Goal: Entertainment & Leisure: Consume media (video, audio)

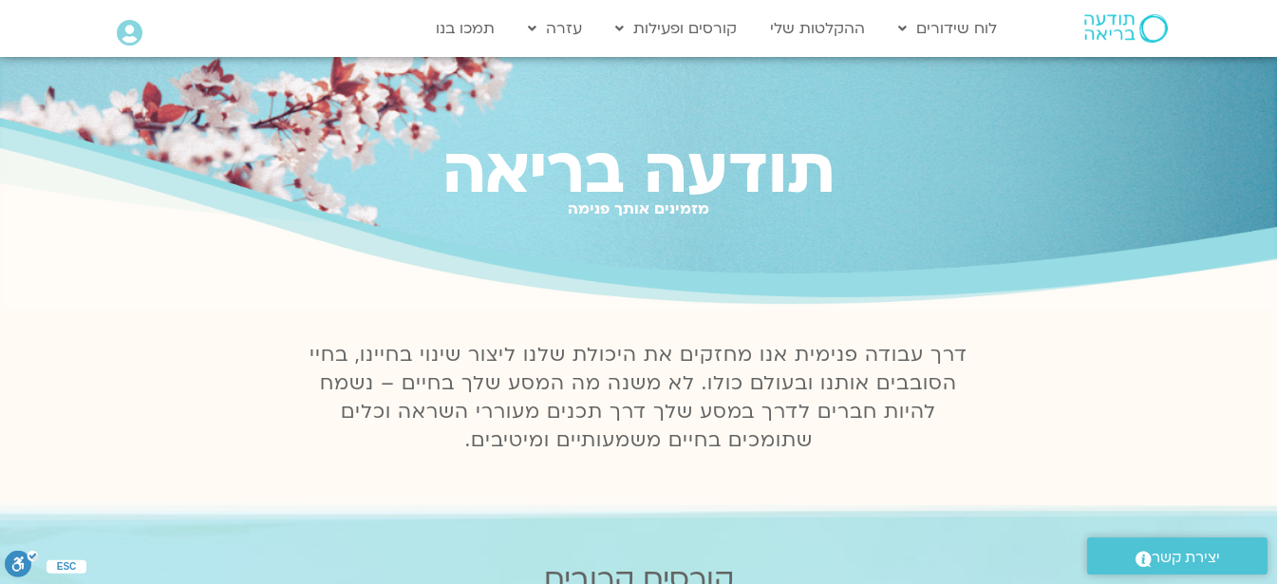
click at [140, 34] on icon at bounding box center [130, 33] width 26 height 27
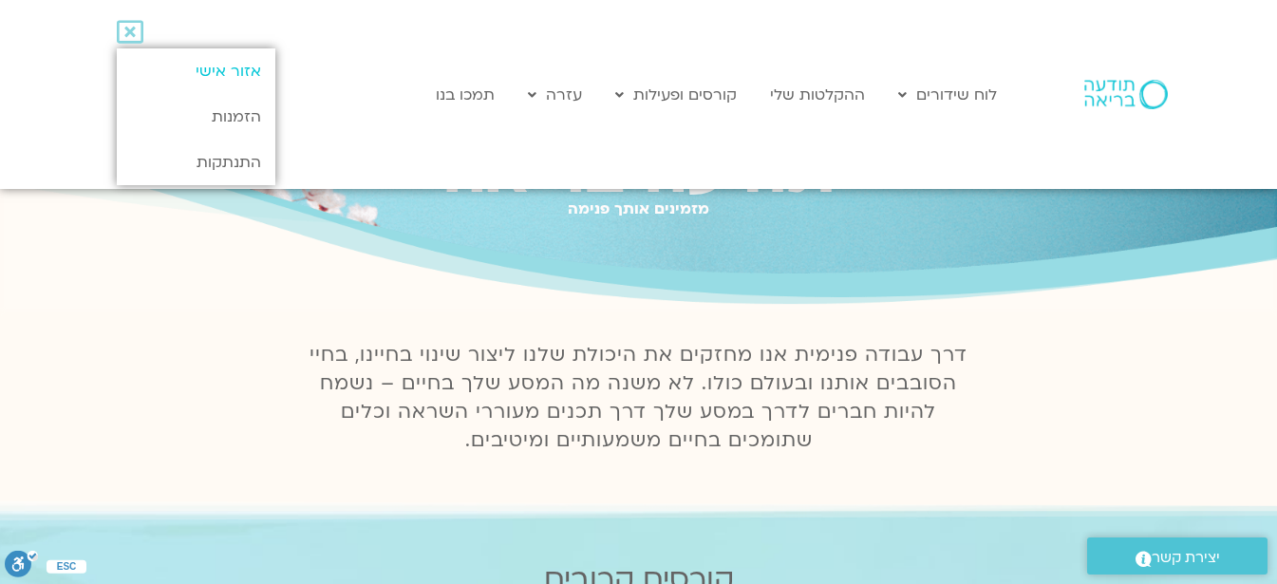
click at [198, 72] on link "אזור אישי" at bounding box center [196, 71] width 159 height 46
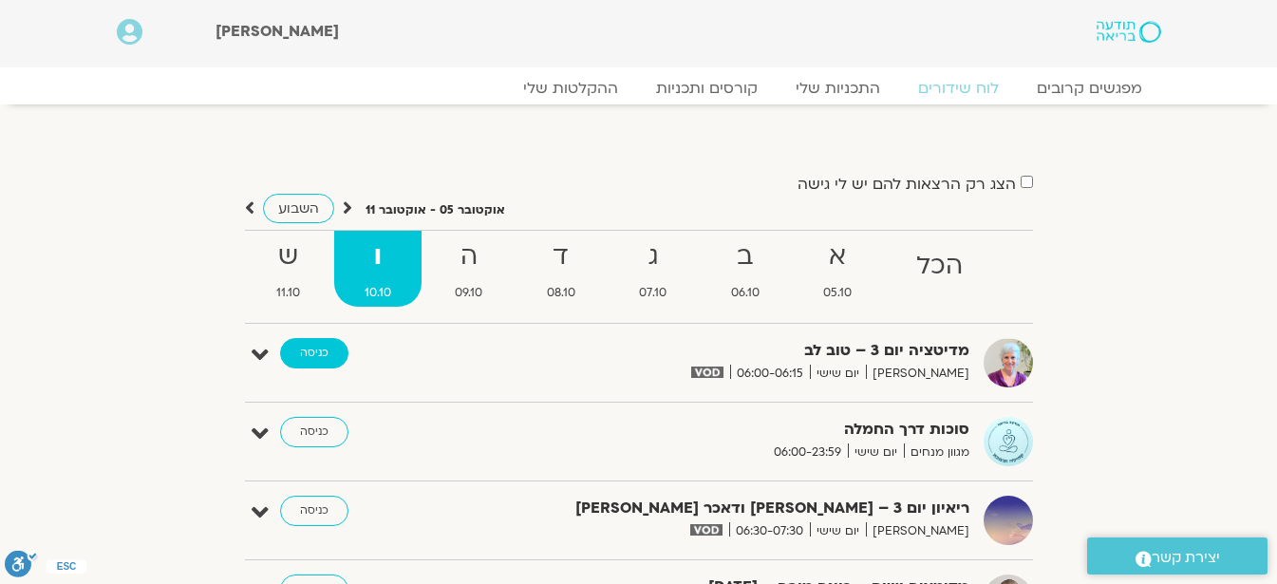
click at [321, 350] on link "כניסה" at bounding box center [314, 353] width 68 height 30
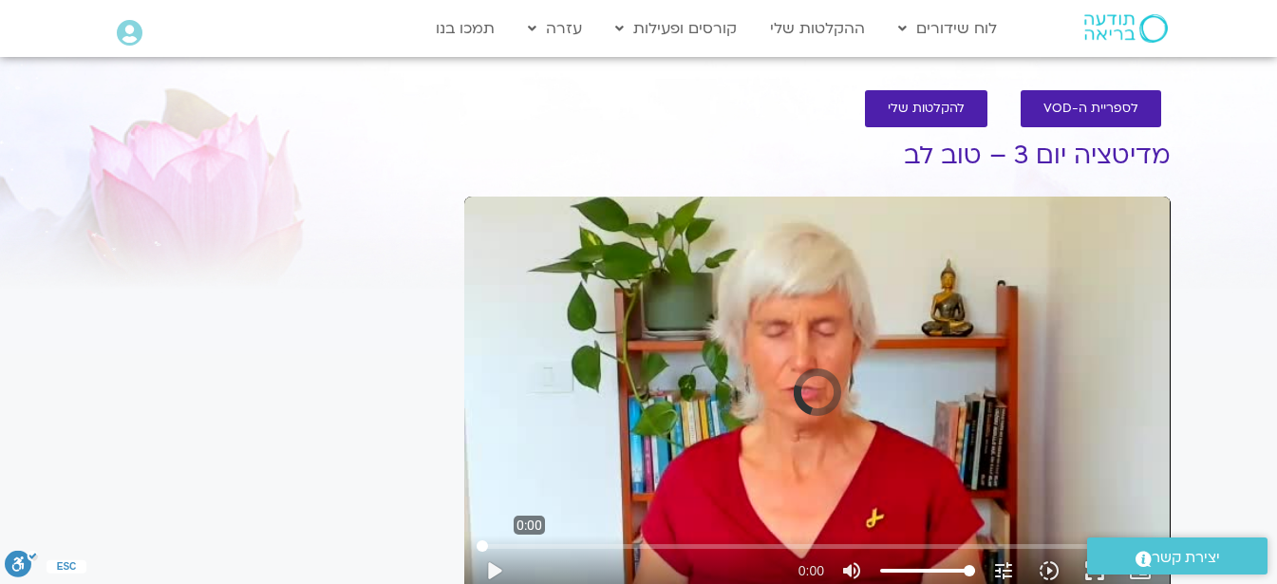
click at [529, 543] on input "Seek" at bounding box center [817, 545] width 681 height 11
click at [495, 567] on button "play_arrow" at bounding box center [494, 571] width 46 height 46
click at [531, 544] on input "Seek" at bounding box center [817, 545] width 681 height 11
click at [485, 560] on button "pause" at bounding box center [494, 571] width 46 height 46
click at [485, 560] on button "play_arrow" at bounding box center [494, 571] width 46 height 46
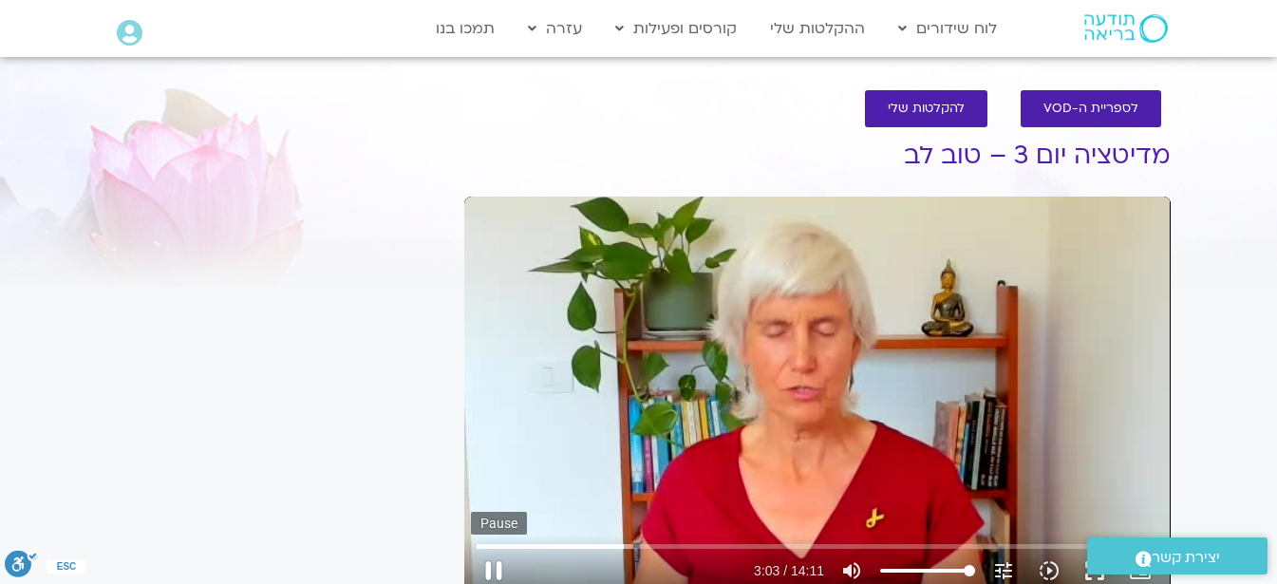
click at [485, 560] on button "pause" at bounding box center [494, 571] width 46 height 46
click at [493, 567] on button "play_arrow" at bounding box center [494, 571] width 46 height 46
click at [494, 572] on button "pause" at bounding box center [494, 571] width 46 height 46
click at [494, 572] on button "play_arrow" at bounding box center [494, 571] width 46 height 46
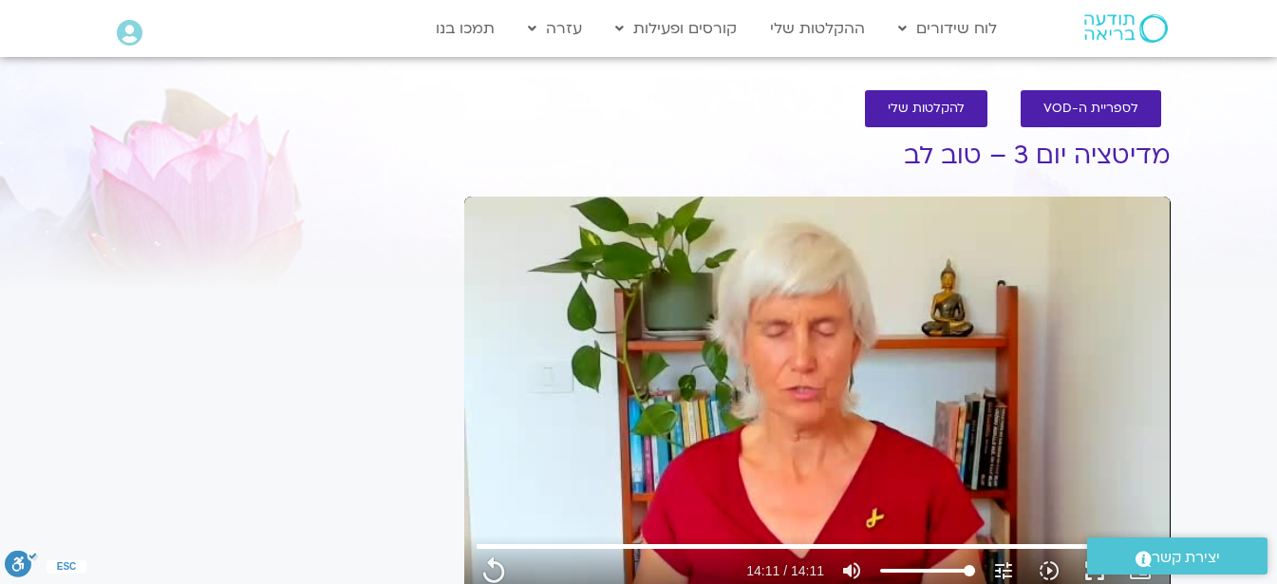
type input "851.4"
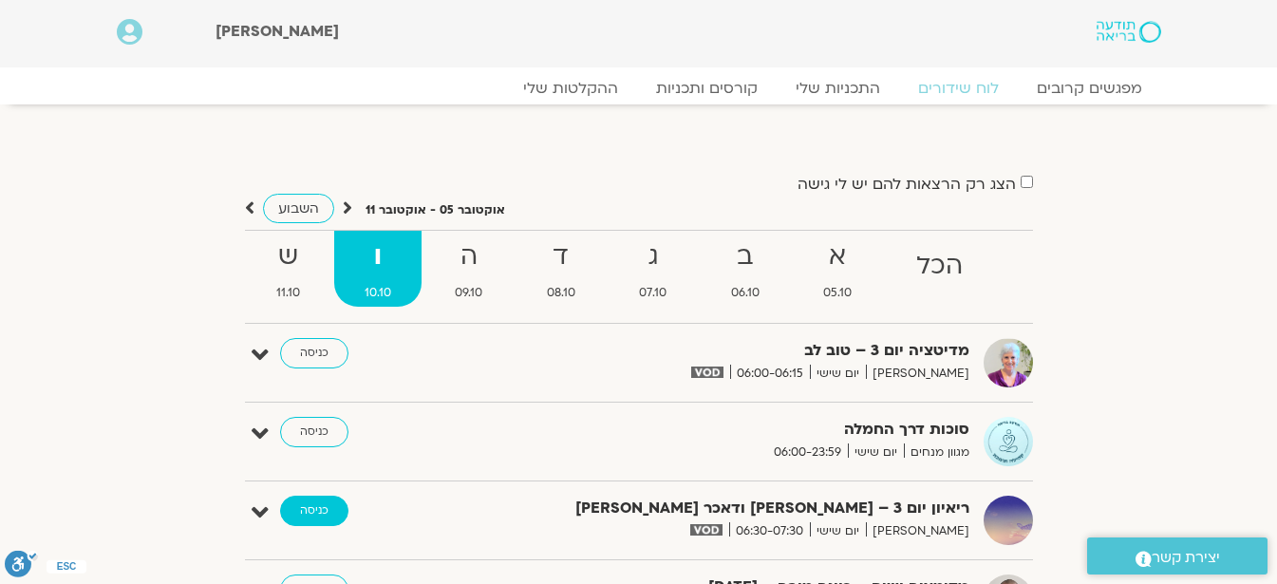
click at [306, 508] on link "כניסה" at bounding box center [314, 511] width 68 height 30
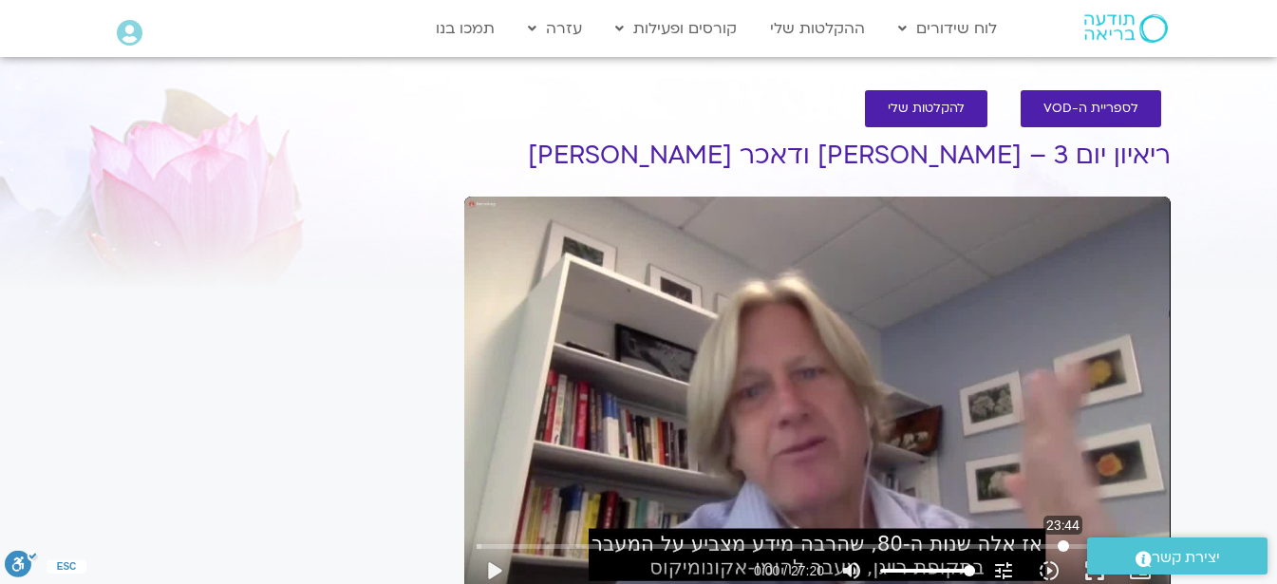
click at [1063, 550] on input "Seek" at bounding box center [817, 545] width 681 height 11
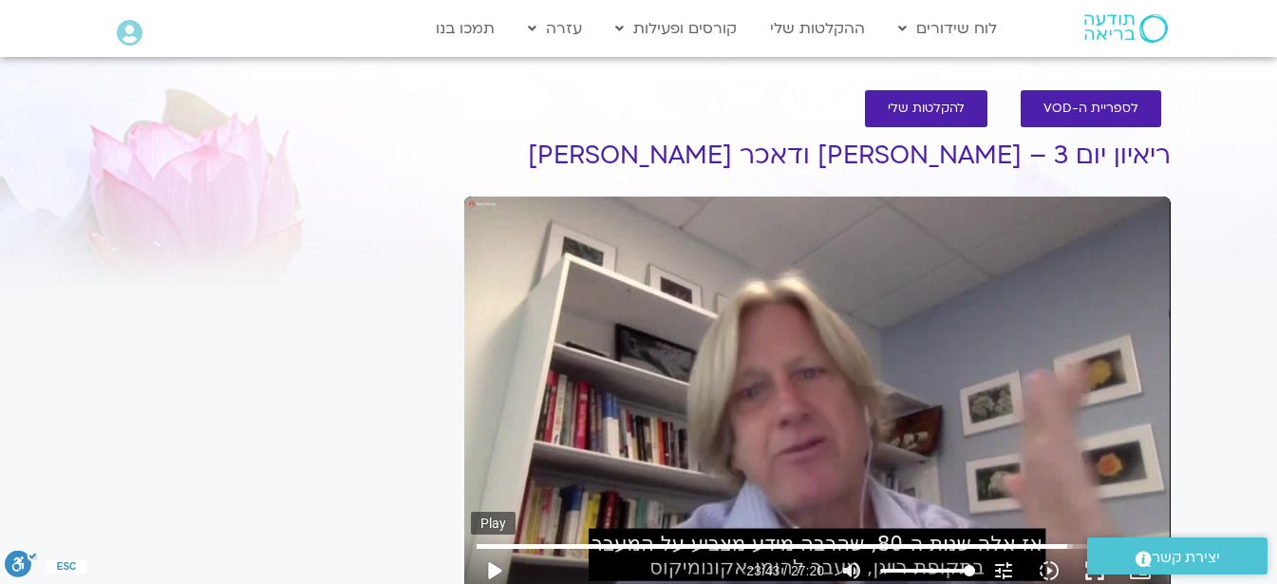
click at [491, 570] on button "play_arrow" at bounding box center [494, 571] width 46 height 46
type input "1640.5"
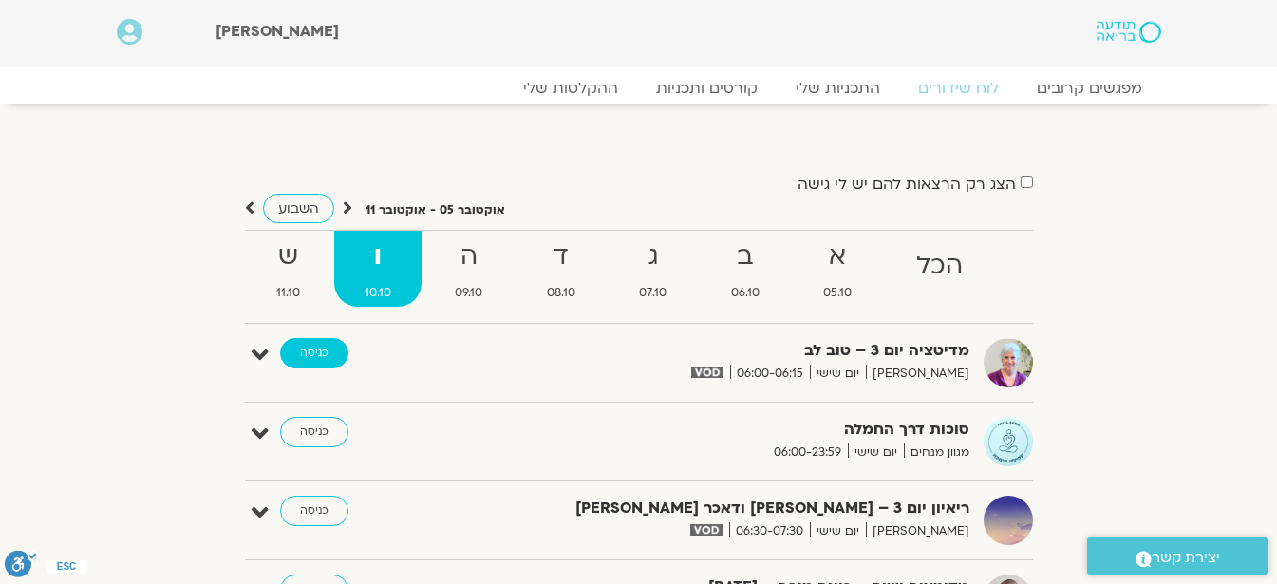
click at [324, 349] on link "כניסה" at bounding box center [314, 353] width 68 height 30
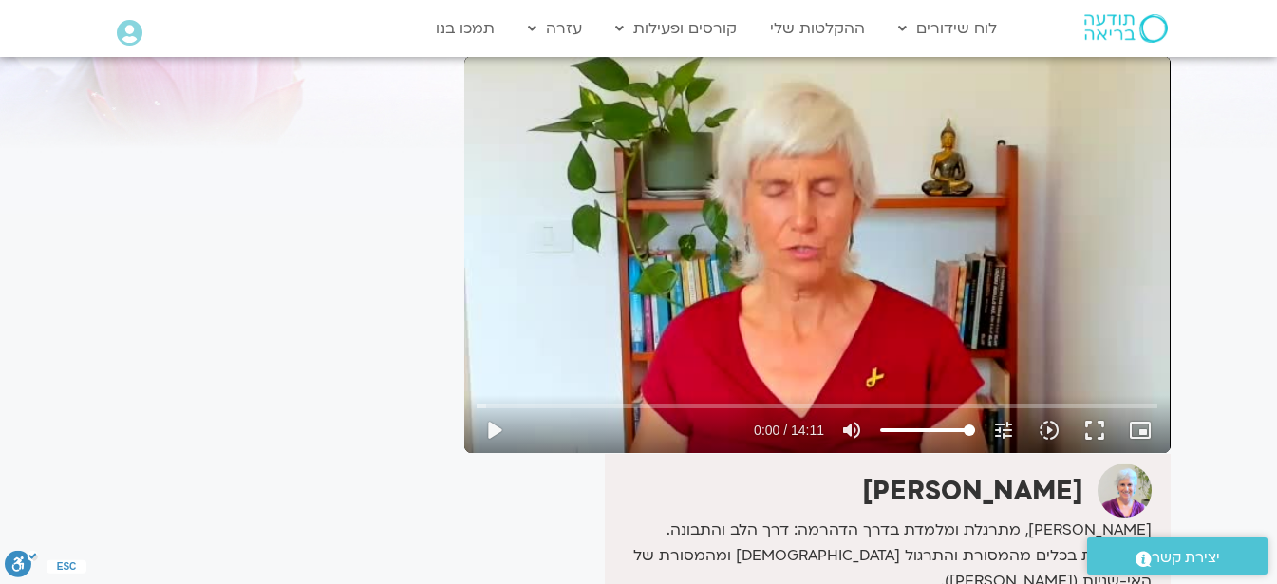
scroll to position [152, 0]
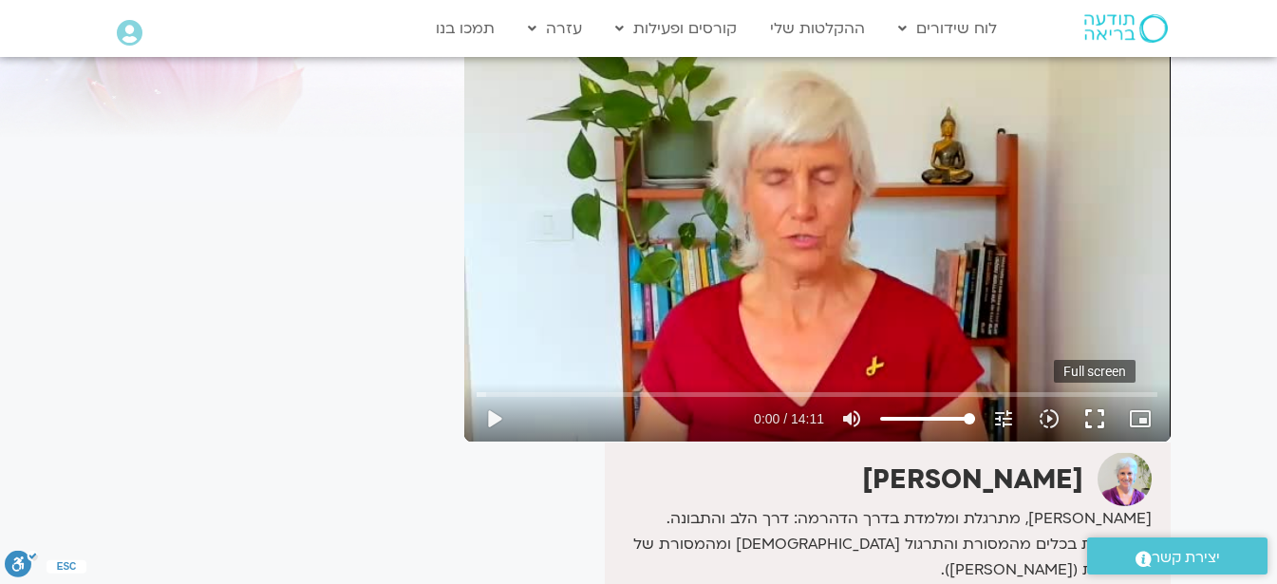
click at [1092, 416] on button "fullscreen" at bounding box center [1095, 419] width 46 height 46
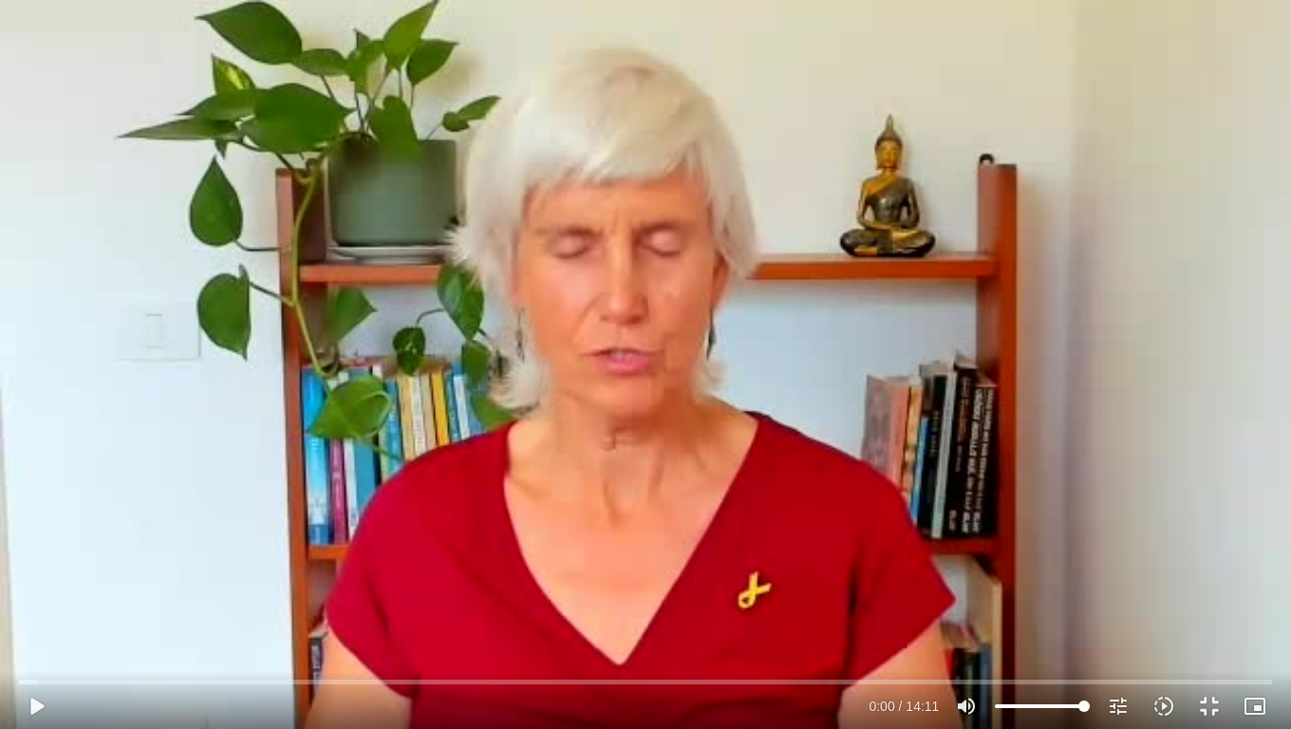
click at [827, 336] on div "Skip Ad 14:11 play_arrow 0:00 / 14:11 volume_up Mute tune Resolution Auto 240p …" at bounding box center [645, 364] width 1291 height 729
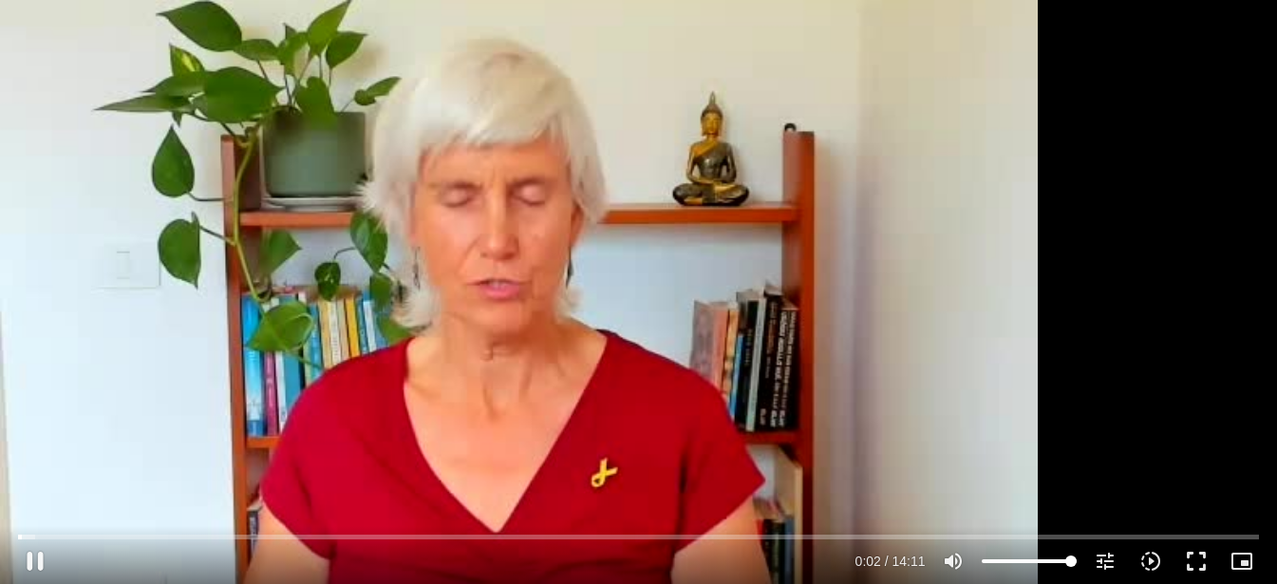
type input "2.547869"
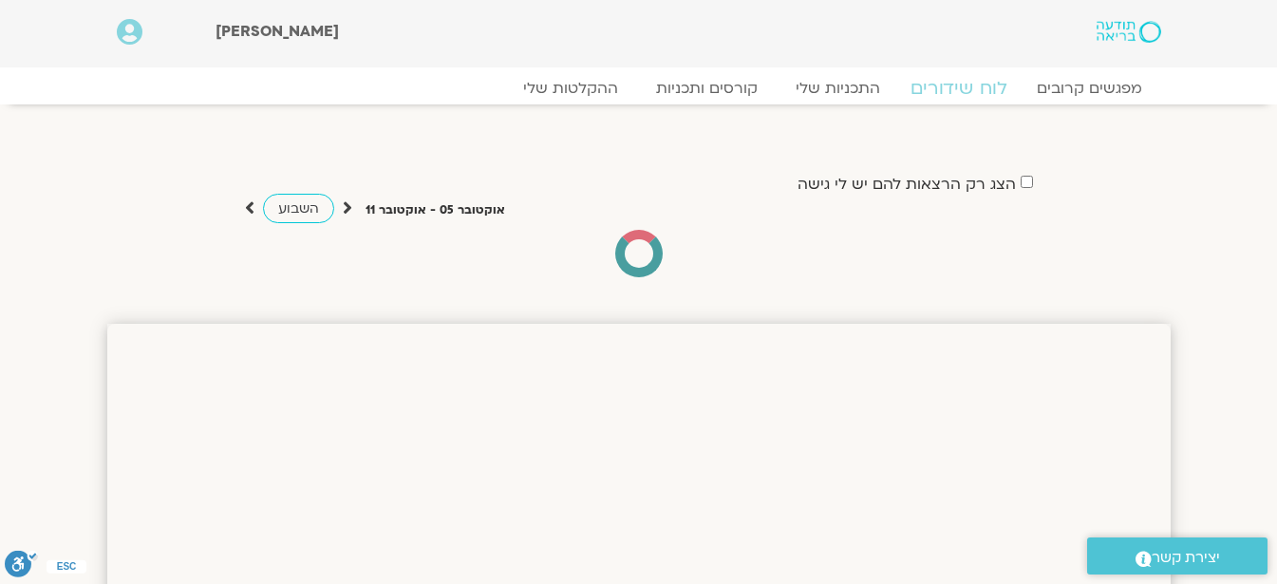
click at [974, 86] on link "לוח שידורים" at bounding box center [958, 88] width 142 height 23
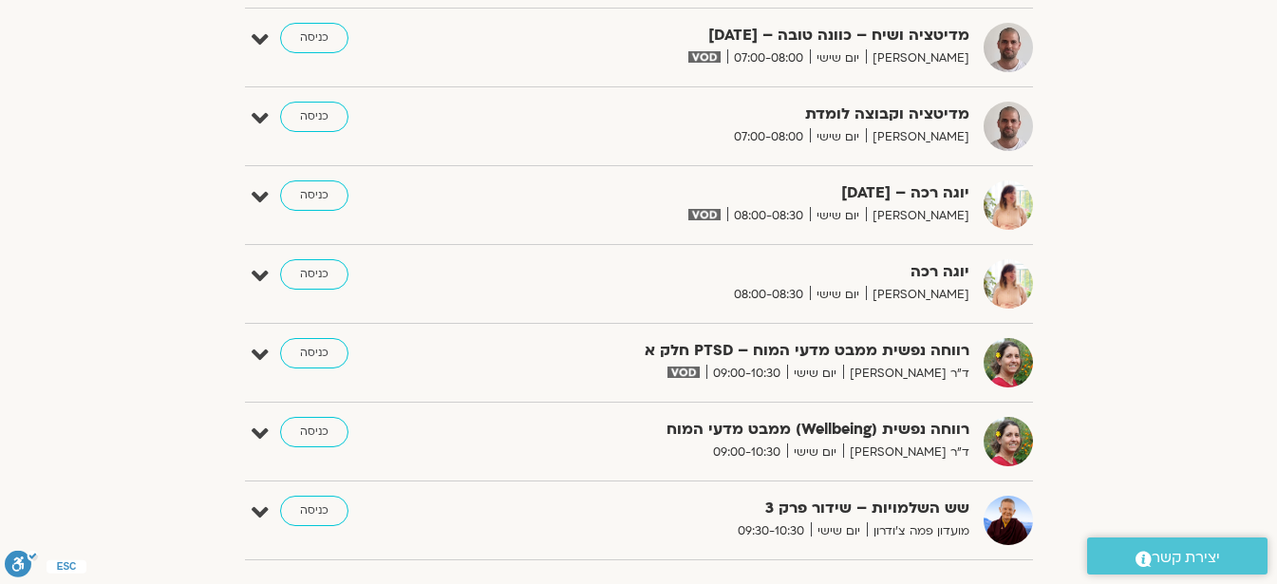
scroll to position [570, 0]
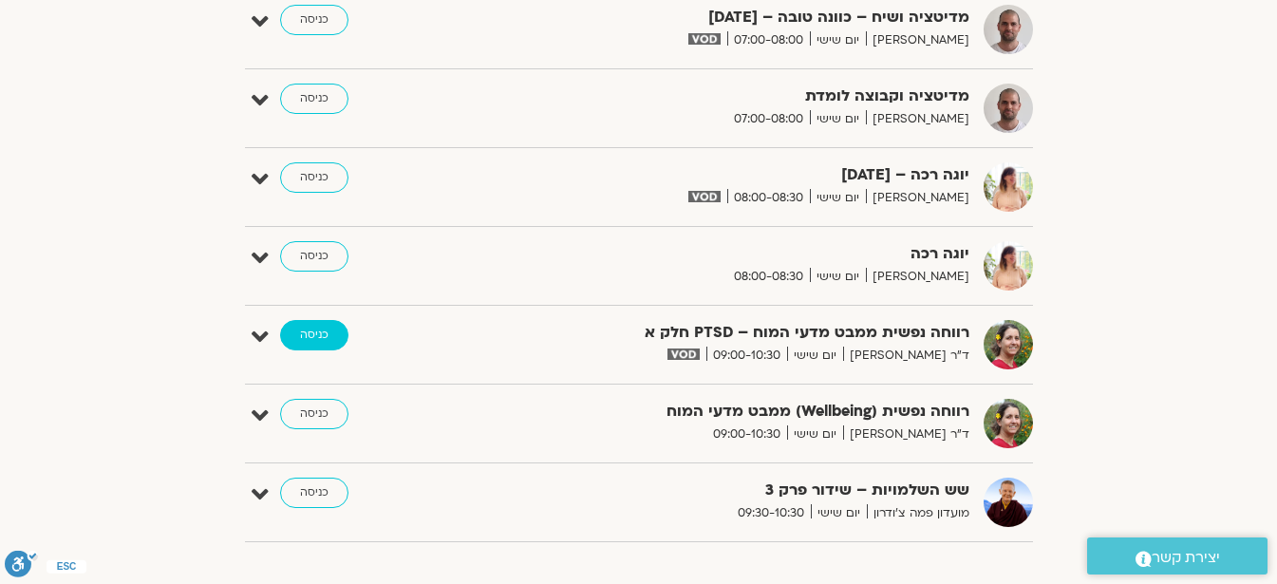
click at [309, 331] on link "כניסה" at bounding box center [314, 335] width 68 height 30
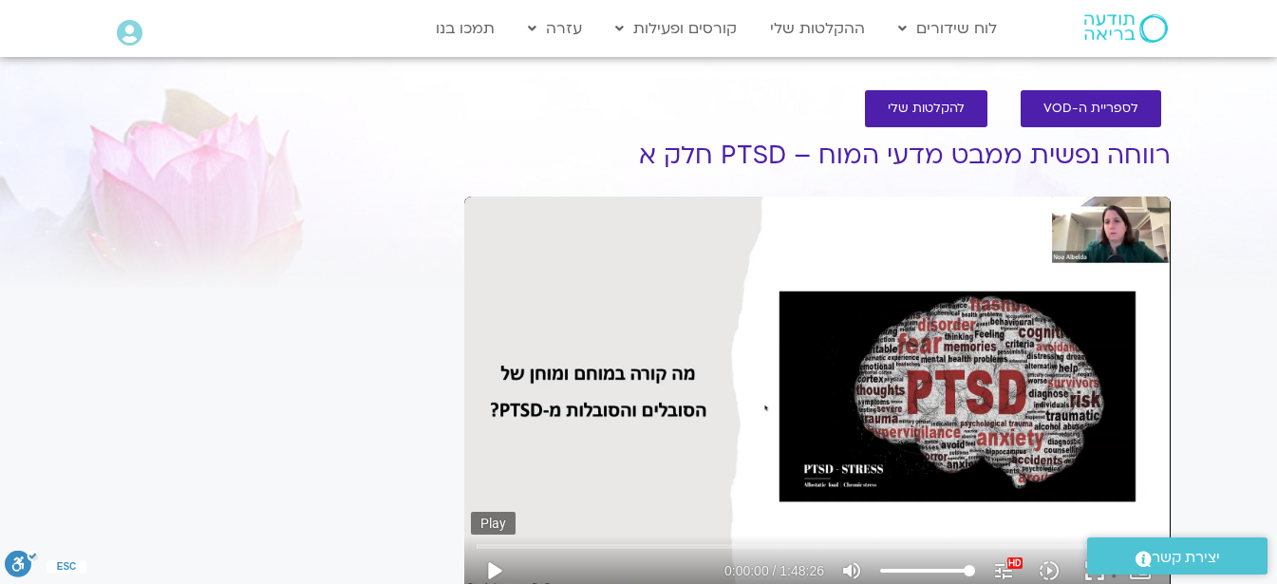
click at [489, 568] on button "play_arrow" at bounding box center [494, 571] width 46 height 46
click at [493, 566] on button "pause" at bounding box center [494, 571] width 46 height 46
click at [494, 571] on button "play_arrow" at bounding box center [494, 571] width 46 height 46
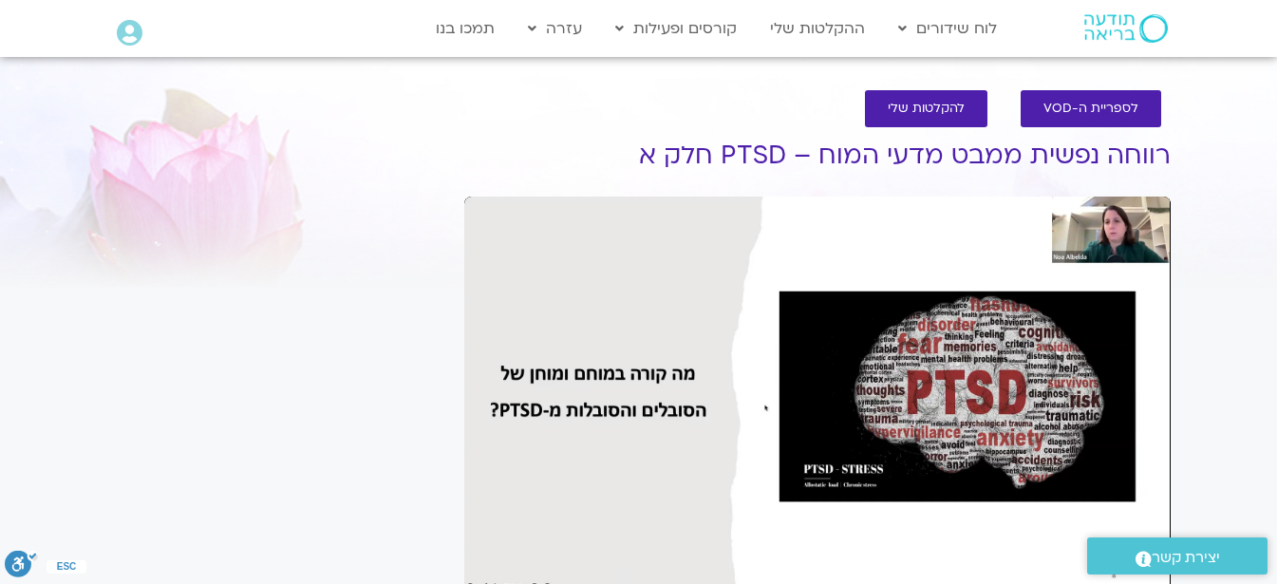
click at [30, 322] on section "לספריית ה-VOD להקלטות שלי רווחה נפשית ממבט מדעי המוח – PTSD חלק א ד"ר נועה אלבל…" at bounding box center [638, 505] width 1277 height 869
click at [30, 321] on section "לספריית ה-VOD להקלטות שלי רווחה נפשית ממבט מדעי המוח – PTSD חלק א ד"ר נועה אלבל…" at bounding box center [638, 505] width 1277 height 869
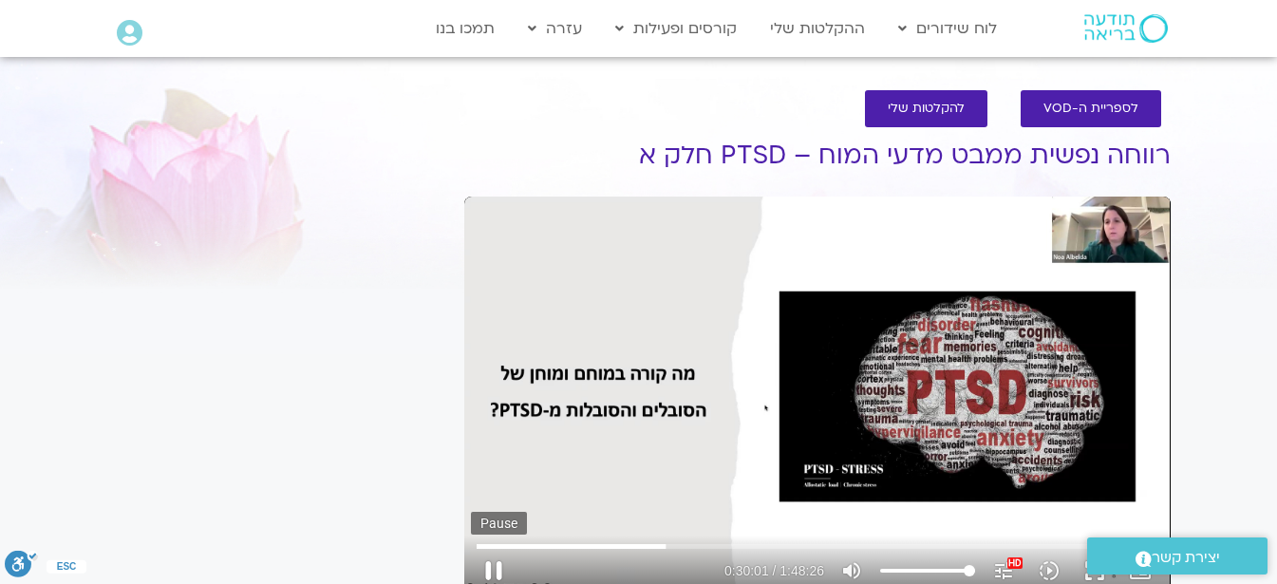
click at [495, 572] on button "pause" at bounding box center [494, 571] width 46 height 46
type input "1802.081582"
